Goal: Transaction & Acquisition: Purchase product/service

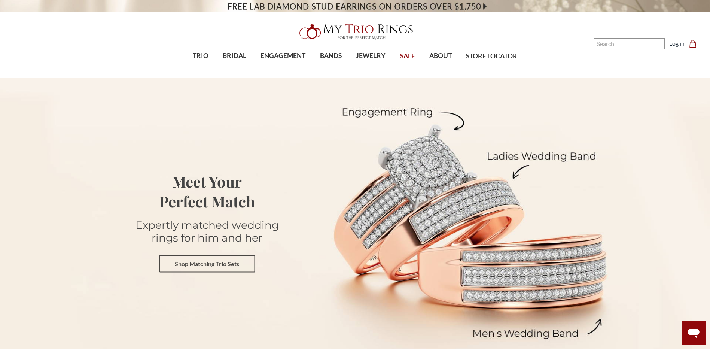
drag, startPoint x: 0, startPoint y: 0, endPoint x: 244, endPoint y: 267, distance: 361.5
click at [244, 267] on link "Shop Matching Trio Sets" at bounding box center [207, 263] width 96 height 17
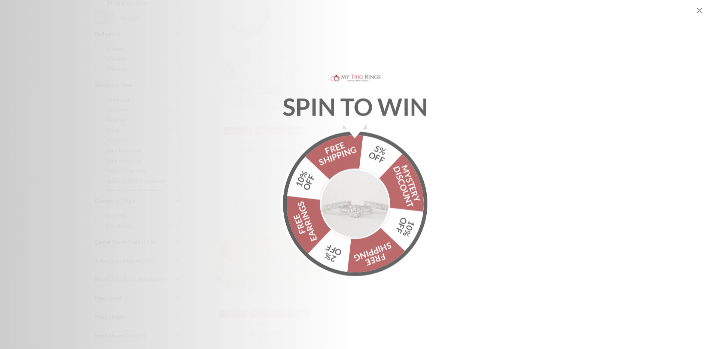
scroll to position [487, 0]
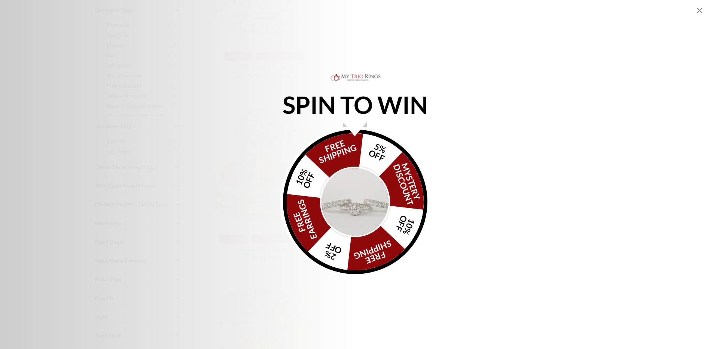
click at [355, 206] on img "Alia popup" at bounding box center [355, 202] width 70 height 70
click at [698, 12] on icon "Close popup" at bounding box center [699, 10] width 5 height 5
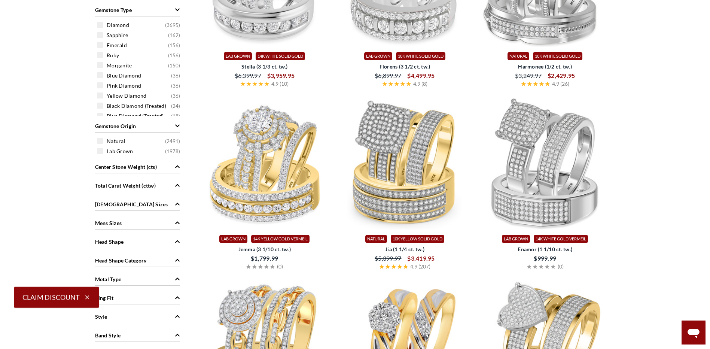
click at [160, 203] on div "Ladies Sizes" at bounding box center [137, 204] width 85 height 14
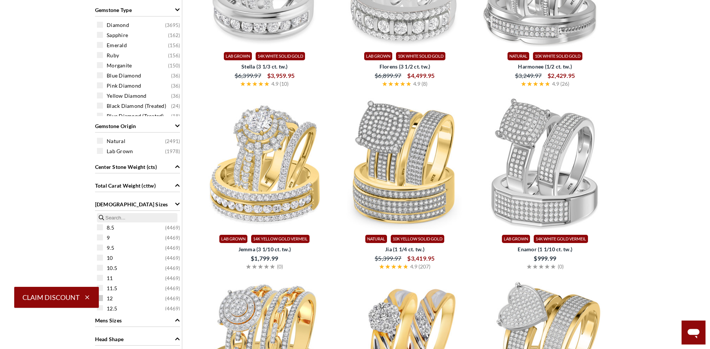
scroll to position [150, 0]
click at [109, 260] on span "12" at bounding box center [110, 260] width 6 height 7
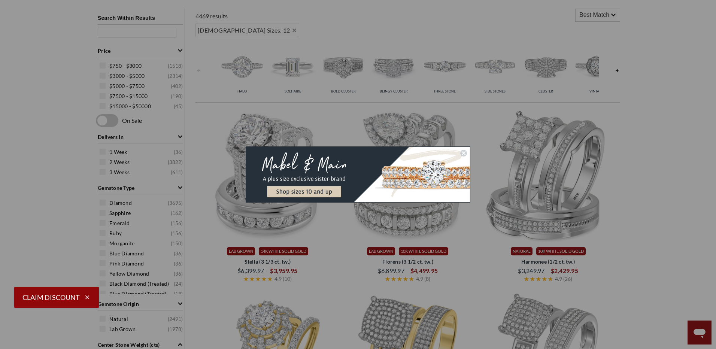
click at [323, 192] on img "POPUP Form" at bounding box center [358, 174] width 225 height 56
